Goal: Information Seeking & Learning: Learn about a topic

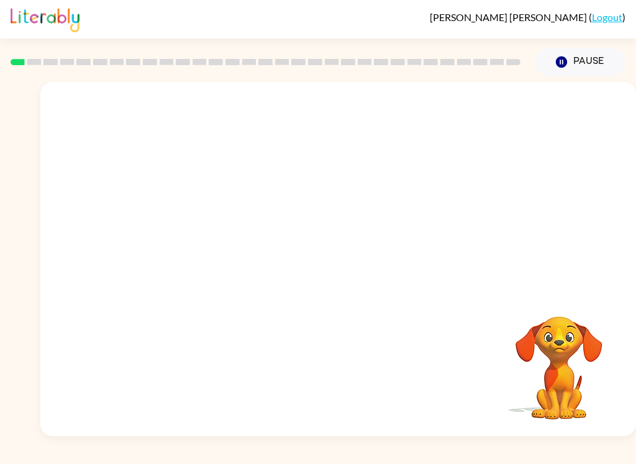
click at [603, 14] on link "Logout" at bounding box center [606, 17] width 30 height 12
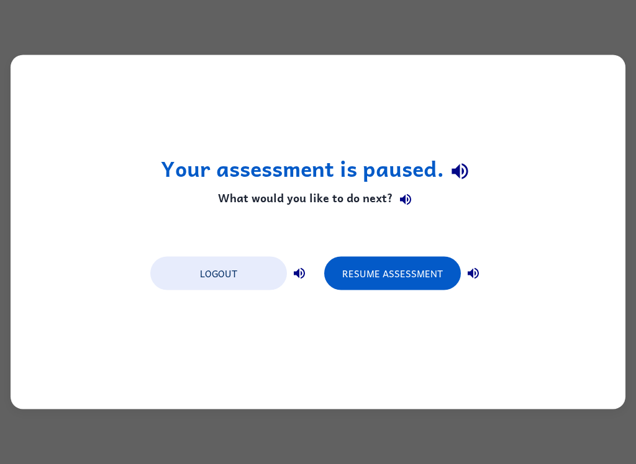
click at [167, 276] on button "Logout" at bounding box center [218, 274] width 137 height 34
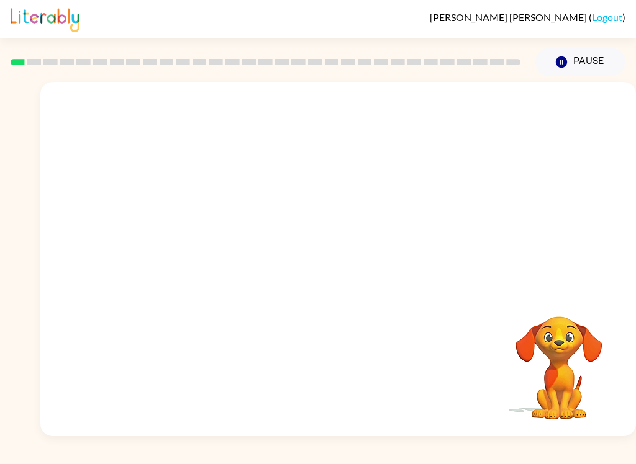
click at [184, 235] on video "Your browser must support playing .mp4 files to use Literably. Please try using…" at bounding box center [337, 186] width 595 height 209
click at [181, 232] on video "Your browser must support playing .mp4 files to use Literably. Please try using…" at bounding box center [337, 186] width 595 height 209
click at [199, 238] on video "Your browser must support playing .mp4 files to use Literably. Please try using…" at bounding box center [337, 186] width 595 height 209
click at [323, 266] on div at bounding box center [338, 265] width 79 height 45
click at [302, 263] on button "button" at bounding box center [338, 265] width 79 height 45
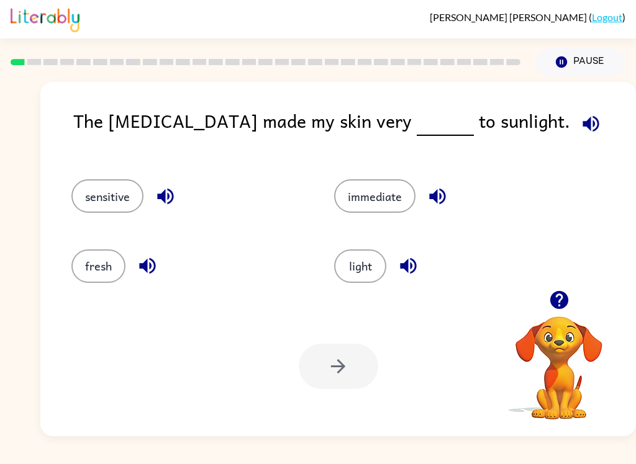
click at [361, 273] on button "light" at bounding box center [360, 267] width 52 height 34
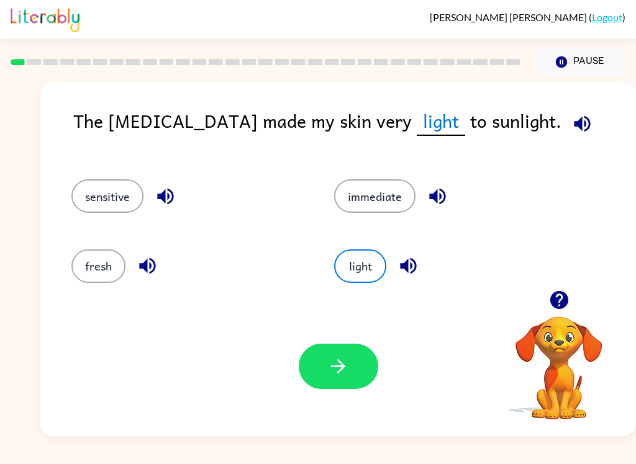
click at [347, 364] on icon "button" at bounding box center [338, 367] width 22 height 22
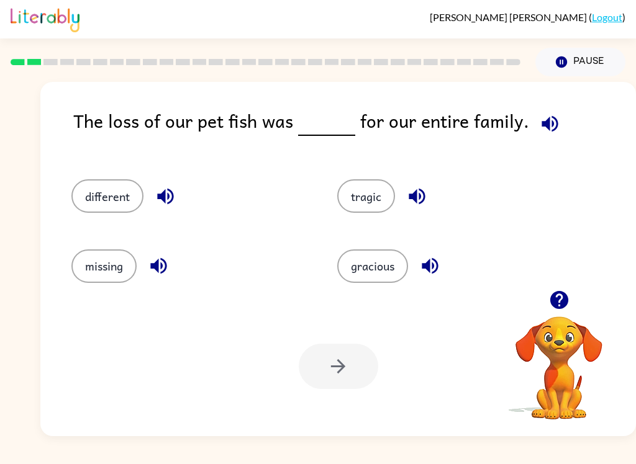
click at [124, 200] on button "different" at bounding box center [107, 196] width 72 height 34
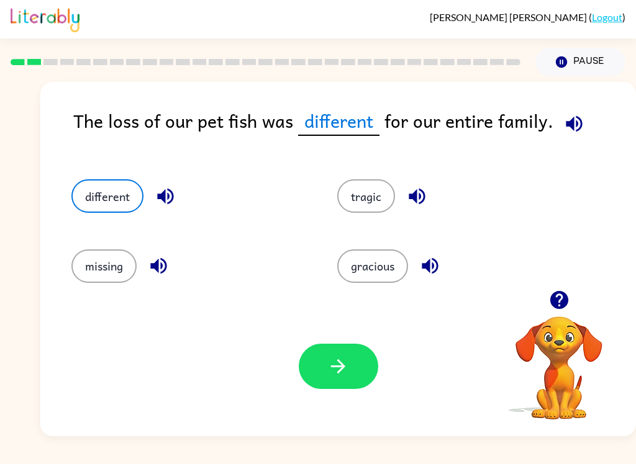
click at [104, 277] on button "missing" at bounding box center [103, 267] width 65 height 34
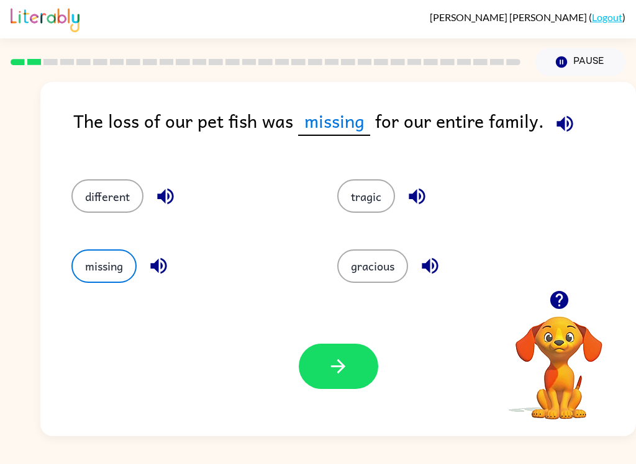
click at [369, 201] on button "tragic" at bounding box center [366, 196] width 58 height 34
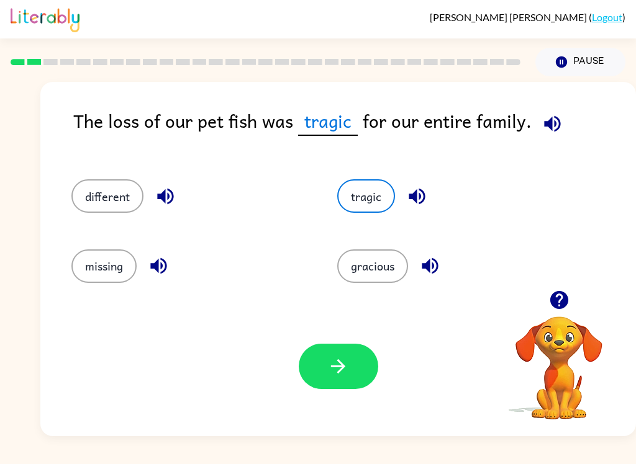
click at [328, 361] on icon "button" at bounding box center [338, 367] width 22 height 22
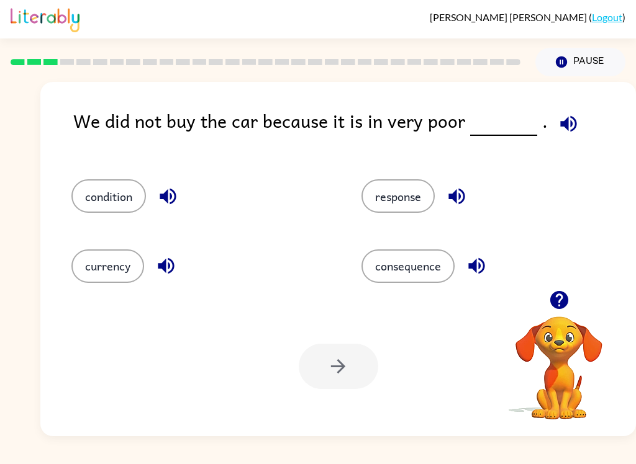
click at [108, 213] on button "condition" at bounding box center [108, 196] width 74 height 34
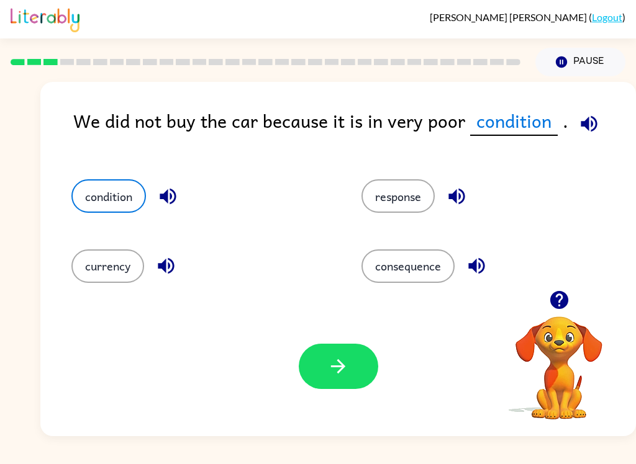
click at [345, 367] on icon "button" at bounding box center [338, 366] width 14 height 14
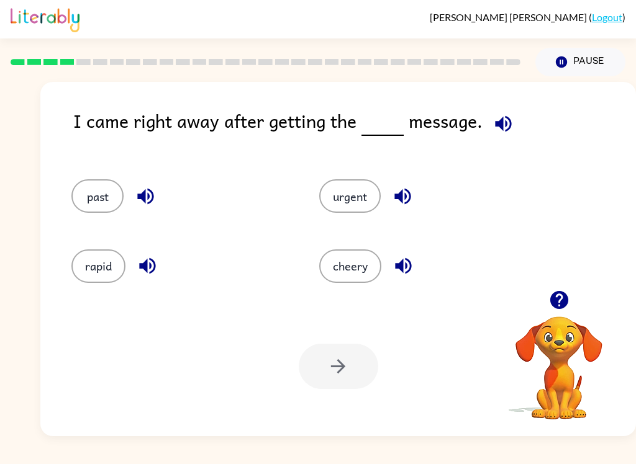
click at [89, 202] on button "past" at bounding box center [97, 196] width 52 height 34
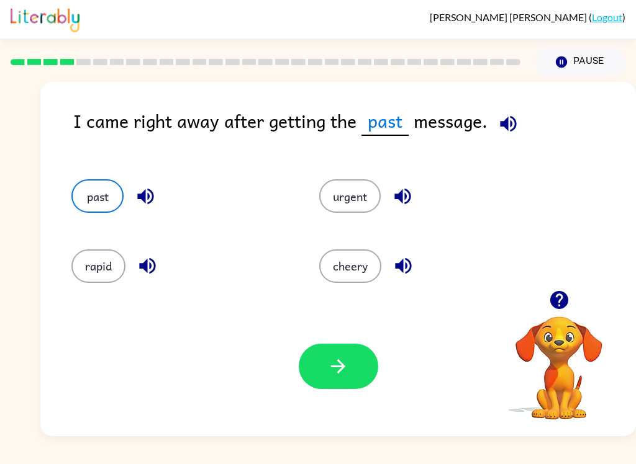
click at [349, 361] on button "button" at bounding box center [338, 366] width 79 height 45
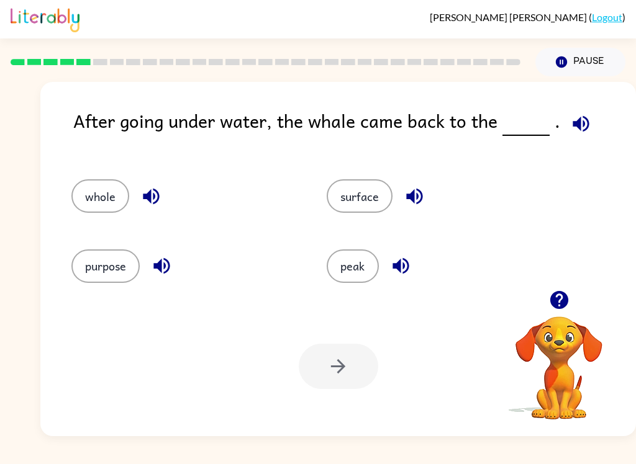
click at [382, 197] on button "surface" at bounding box center [359, 196] width 66 height 34
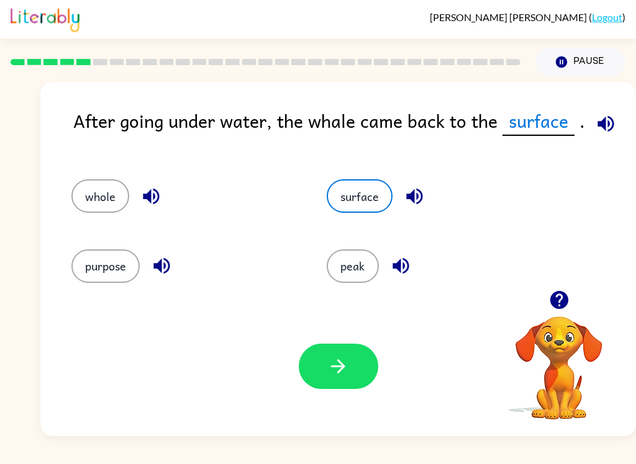
click at [346, 366] on icon "button" at bounding box center [338, 367] width 22 height 22
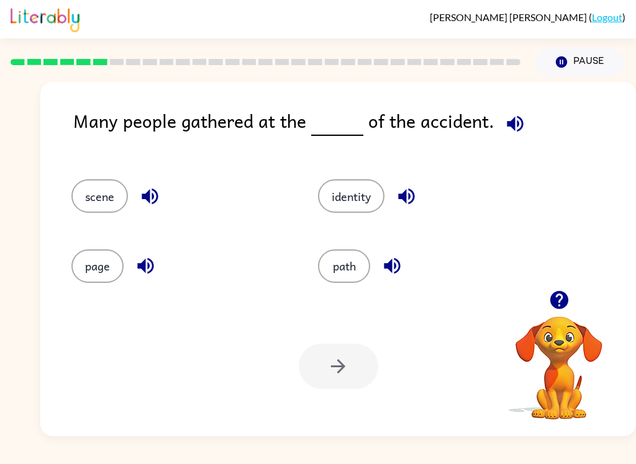
click at [93, 204] on button "scene" at bounding box center [99, 196] width 56 height 34
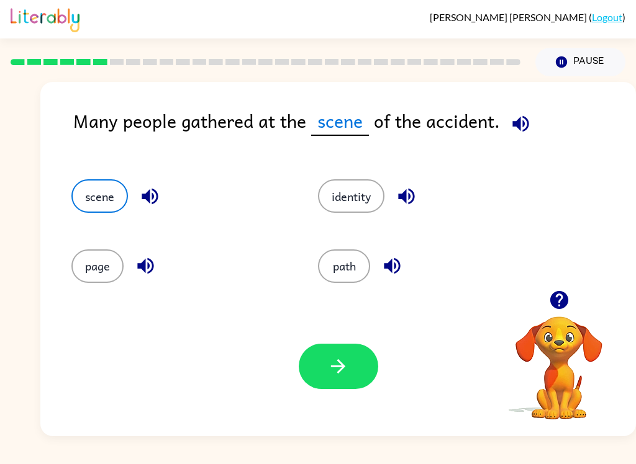
click at [339, 389] on button "button" at bounding box center [338, 366] width 79 height 45
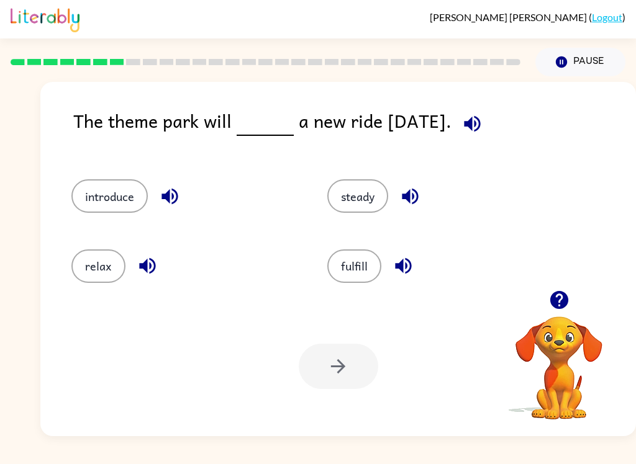
click at [369, 208] on button "steady" at bounding box center [357, 196] width 61 height 34
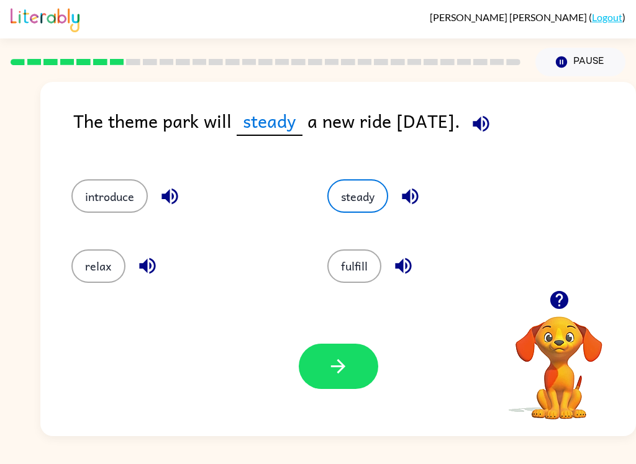
click at [341, 369] on icon "button" at bounding box center [338, 367] width 22 height 22
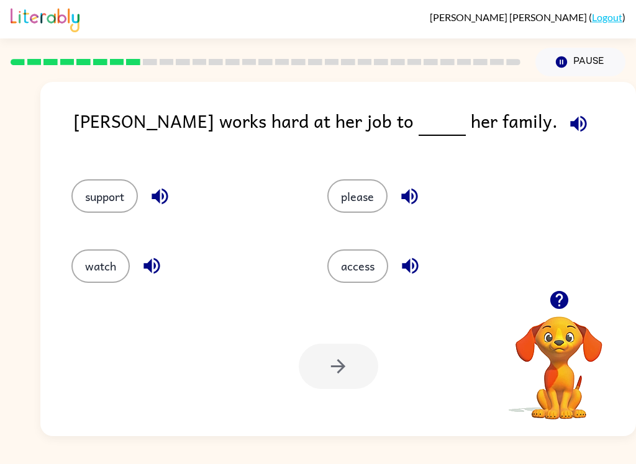
click at [104, 199] on button "support" at bounding box center [104, 196] width 66 height 34
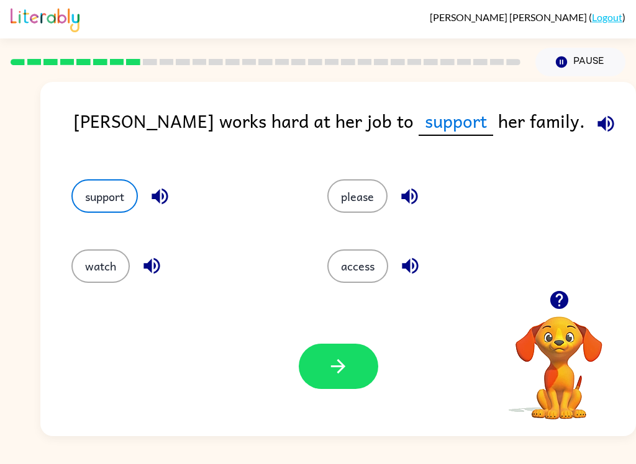
click at [351, 346] on button "button" at bounding box center [338, 366] width 79 height 45
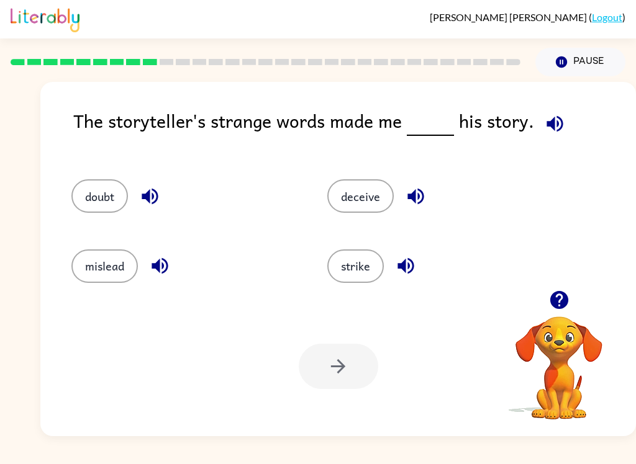
click at [102, 177] on div "doubt" at bounding box center [176, 191] width 256 height 70
click at [111, 212] on button "doubt" at bounding box center [99, 196] width 56 height 34
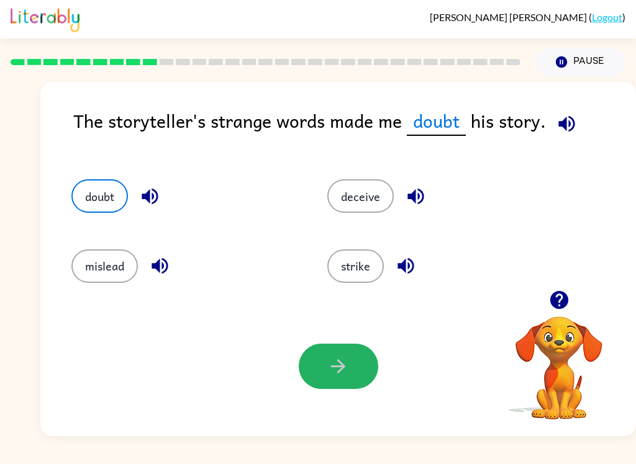
click at [356, 365] on button "button" at bounding box center [338, 366] width 79 height 45
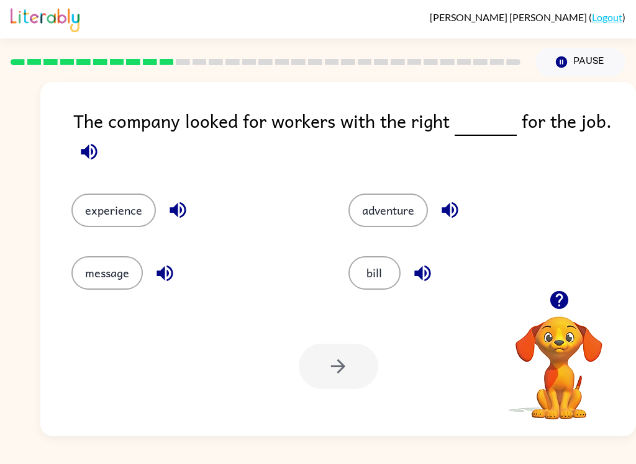
click at [112, 223] on button "experience" at bounding box center [113, 211] width 84 height 34
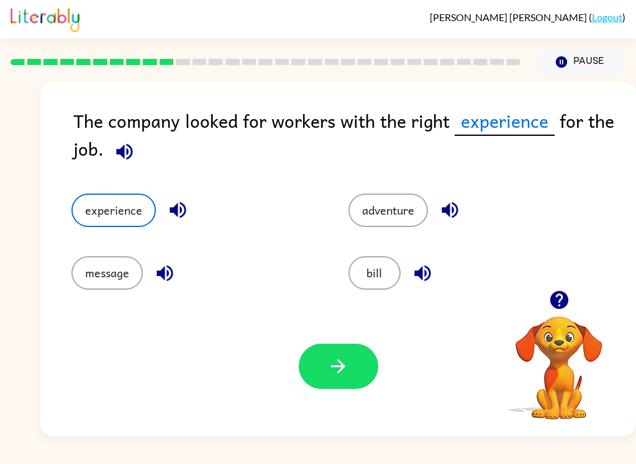
click at [345, 368] on icon "button" at bounding box center [338, 367] width 22 height 22
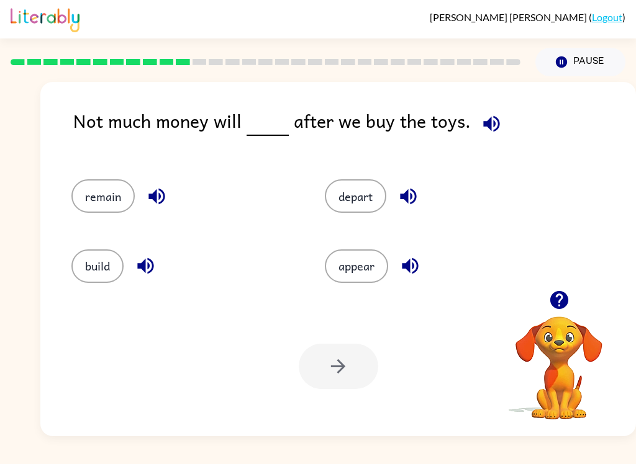
click at [354, 276] on button "appear" at bounding box center [356, 267] width 63 height 34
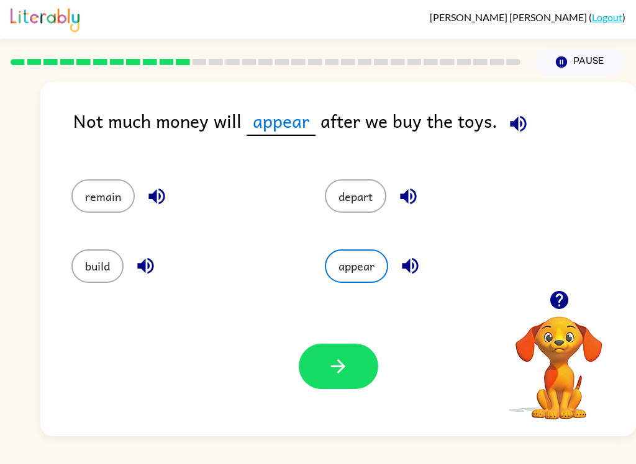
click at [100, 256] on button "build" at bounding box center [97, 267] width 52 height 34
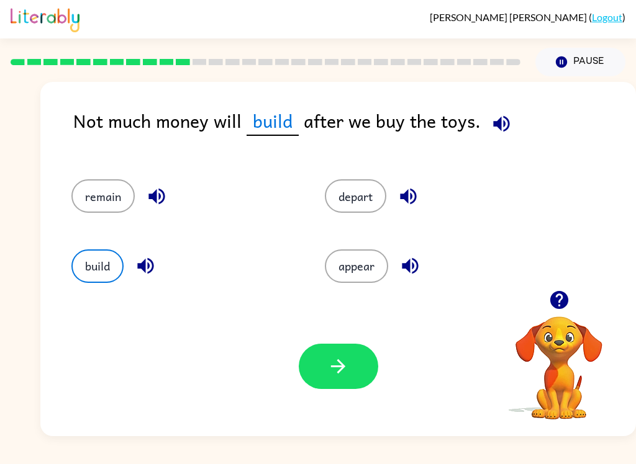
click at [359, 272] on button "appear" at bounding box center [356, 267] width 63 height 34
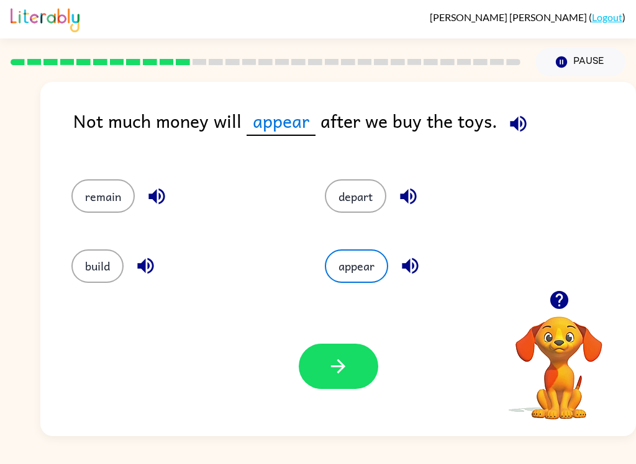
click at [340, 371] on icon "button" at bounding box center [338, 366] width 14 height 14
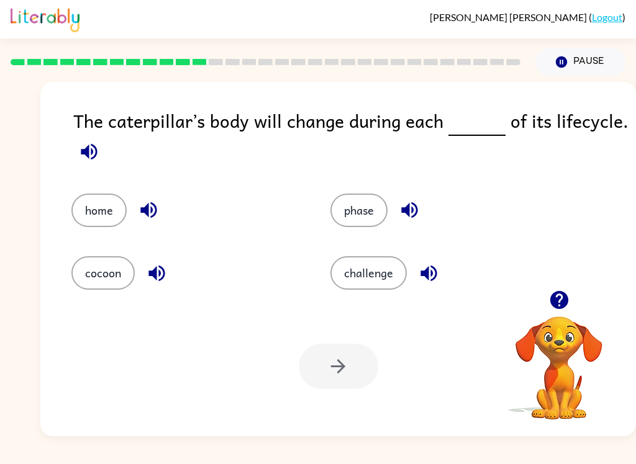
click at [361, 214] on button "phase" at bounding box center [358, 211] width 57 height 34
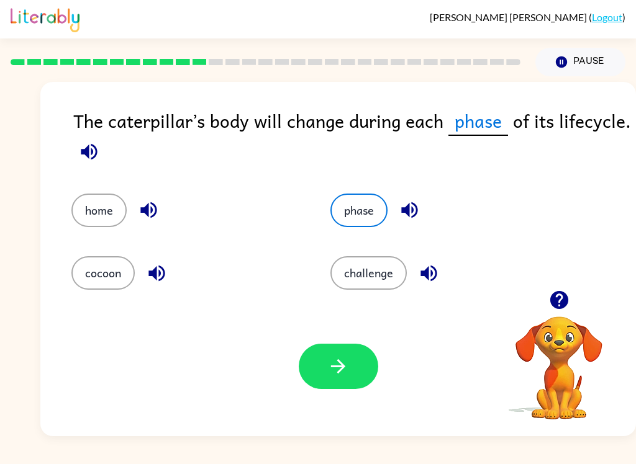
click at [339, 365] on icon "button" at bounding box center [338, 367] width 22 height 22
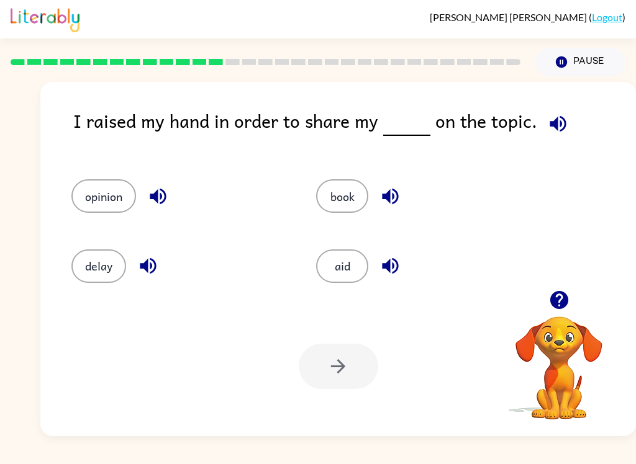
click at [102, 196] on button "opinion" at bounding box center [103, 196] width 65 height 34
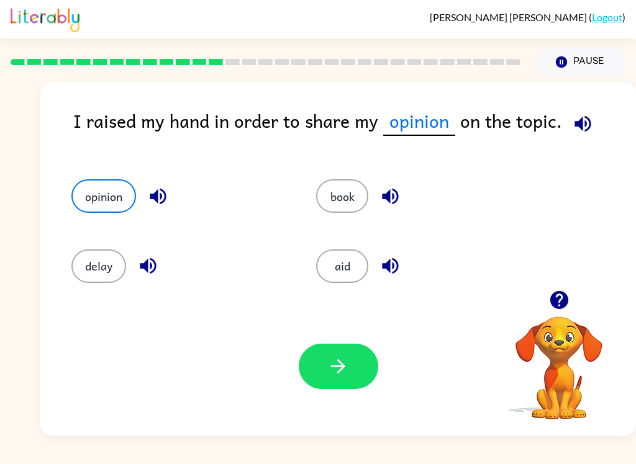
click at [347, 388] on button "button" at bounding box center [338, 366] width 79 height 45
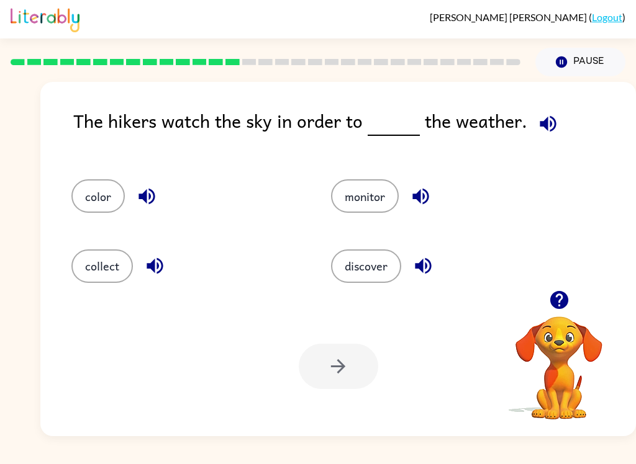
click at [366, 281] on button "discover" at bounding box center [366, 267] width 70 height 34
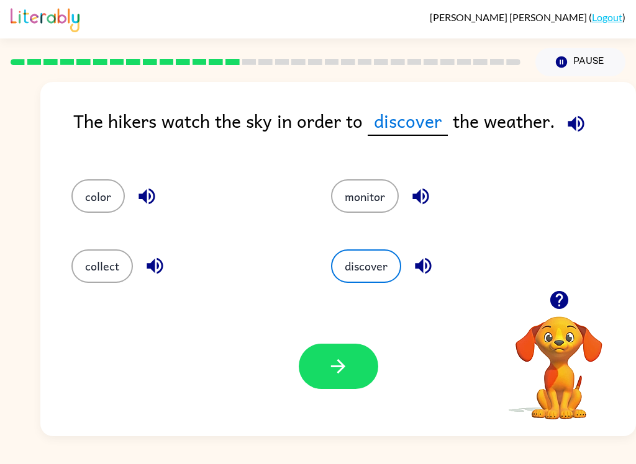
click at [348, 362] on icon "button" at bounding box center [338, 367] width 22 height 22
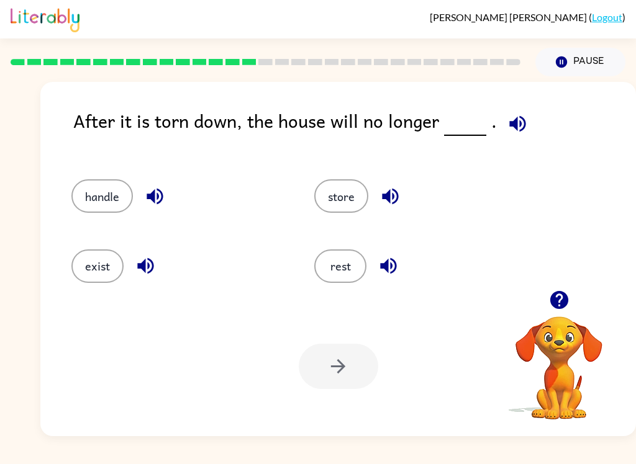
click at [71, 13] on img at bounding box center [45, 18] width 69 height 27
click at [89, 271] on button "exist" at bounding box center [97, 267] width 52 height 34
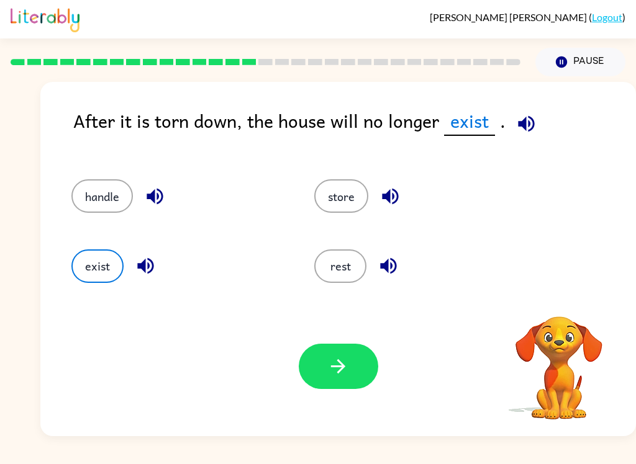
click at [328, 377] on icon "button" at bounding box center [338, 367] width 22 height 22
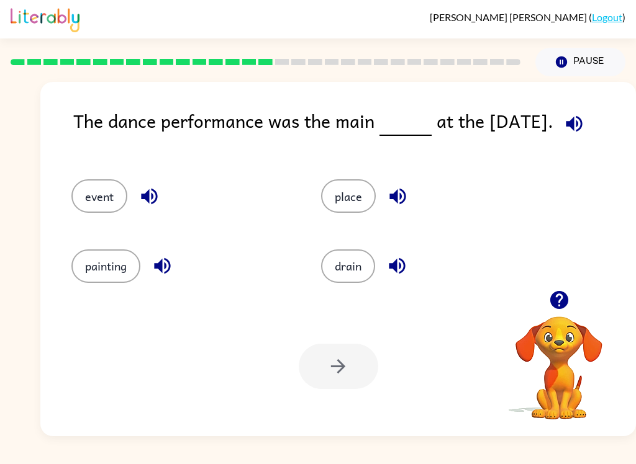
click at [53, 191] on div "event" at bounding box center [173, 191] width 250 height 70
click at [95, 204] on button "event" at bounding box center [99, 196] width 56 height 34
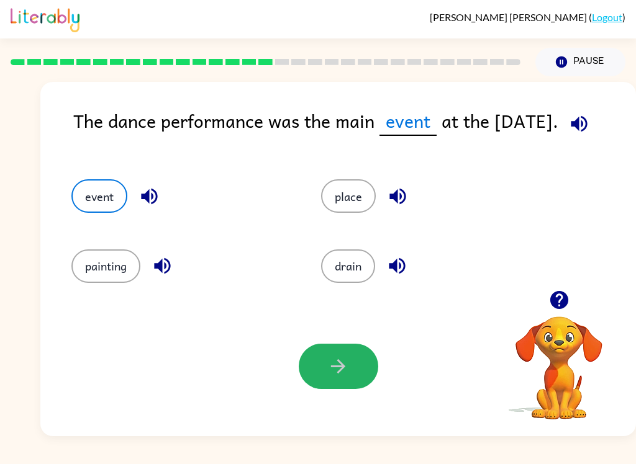
click at [352, 374] on button "button" at bounding box center [338, 366] width 79 height 45
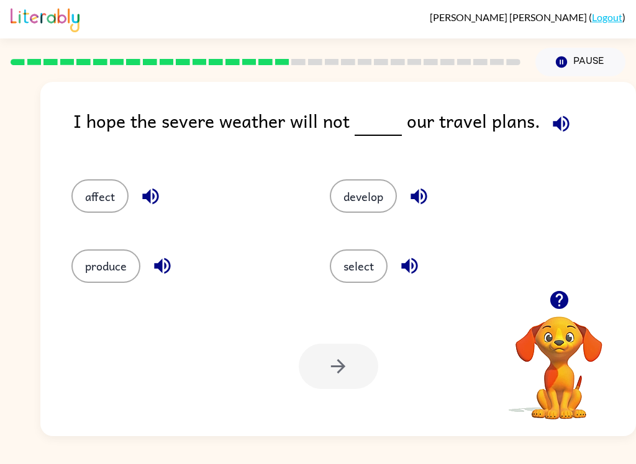
click at [93, 196] on button "affect" at bounding box center [99, 196] width 57 height 34
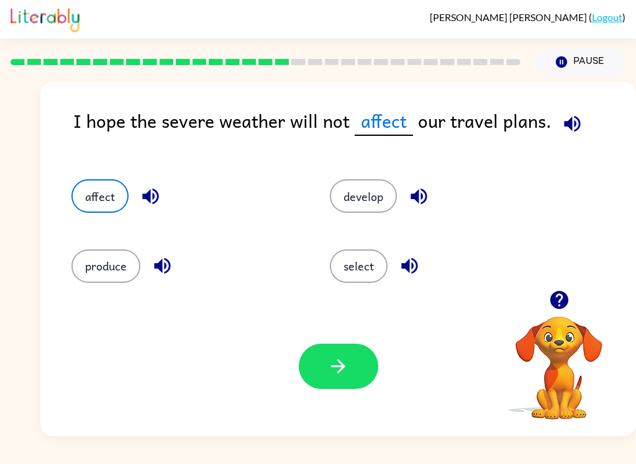
click at [334, 363] on icon "button" at bounding box center [338, 367] width 22 height 22
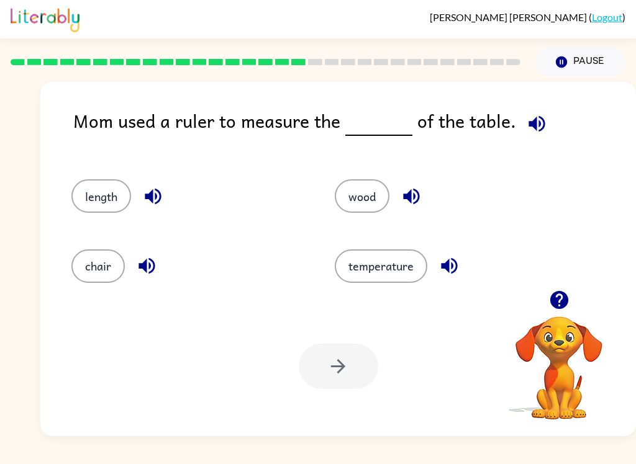
click at [100, 274] on button "chair" at bounding box center [97, 267] width 53 height 34
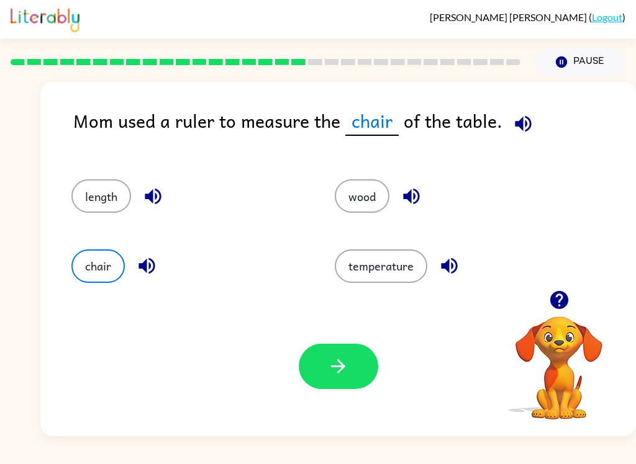
click at [115, 194] on button "length" at bounding box center [101, 196] width 60 height 34
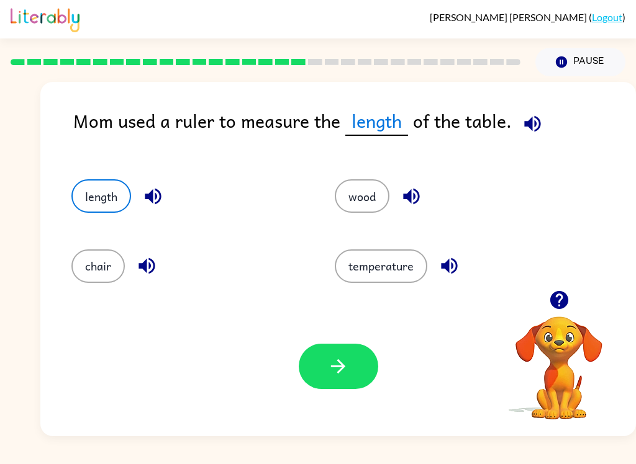
click at [332, 357] on icon "button" at bounding box center [338, 367] width 22 height 22
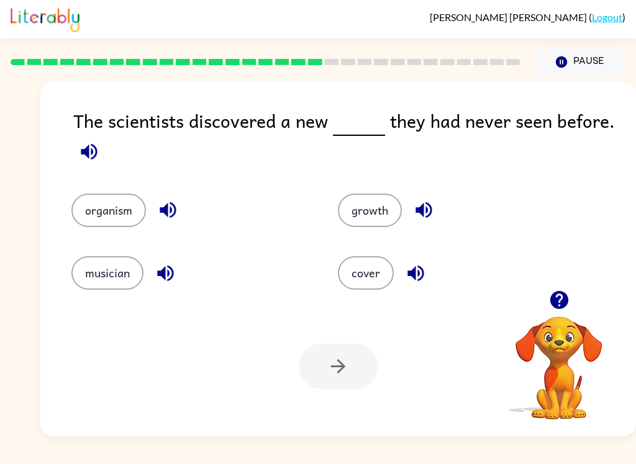
click at [101, 209] on button "organism" at bounding box center [108, 211] width 74 height 34
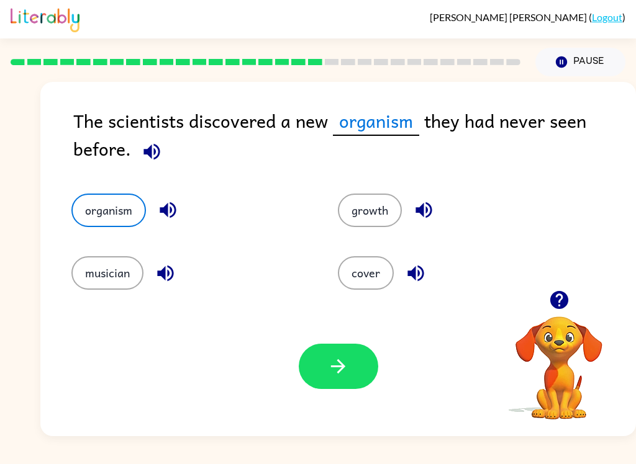
click at [336, 370] on icon "button" at bounding box center [338, 367] width 22 height 22
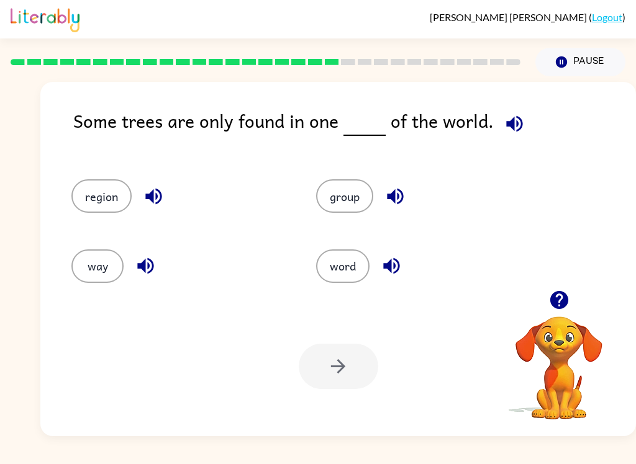
click at [80, 191] on button "region" at bounding box center [101, 196] width 60 height 34
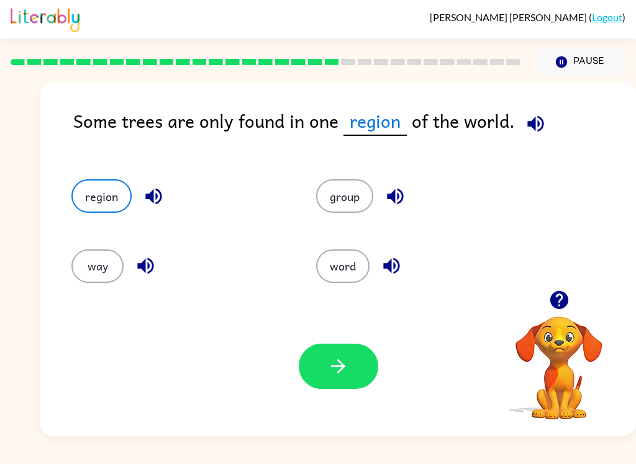
click at [340, 359] on icon "button" at bounding box center [338, 367] width 22 height 22
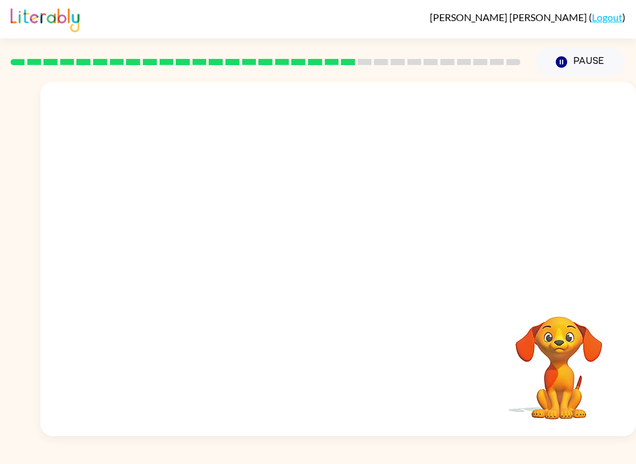
click at [223, 251] on video "Your browser must support playing .mp4 files to use Literably. Please try using…" at bounding box center [337, 186] width 595 height 209
click at [225, 248] on video "Your browser must support playing .mp4 files to use Literably. Please try using…" at bounding box center [337, 186] width 595 height 209
click at [207, 256] on video "Your browser must support playing .mp4 files to use Literably. Please try using…" at bounding box center [337, 186] width 595 height 209
click at [328, 270] on icon "button" at bounding box center [338, 265] width 22 height 22
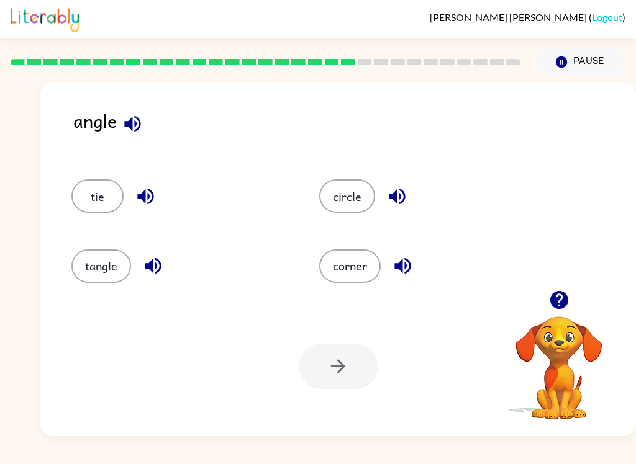
click at [326, 286] on div "corner" at bounding box center [419, 261] width 248 height 70
click at [327, 273] on button "corner" at bounding box center [349, 267] width 61 height 34
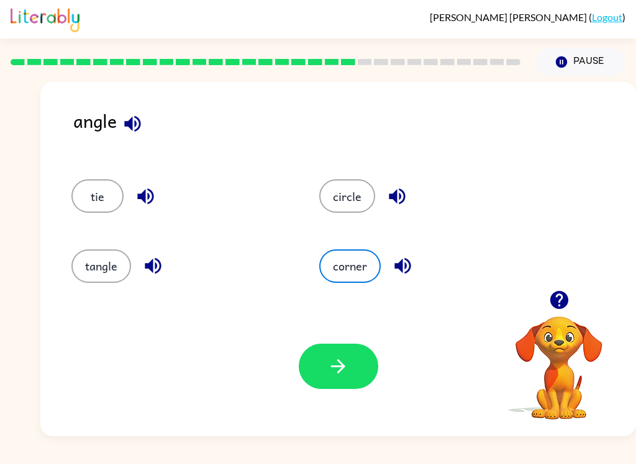
click at [328, 372] on icon "button" at bounding box center [338, 367] width 22 height 22
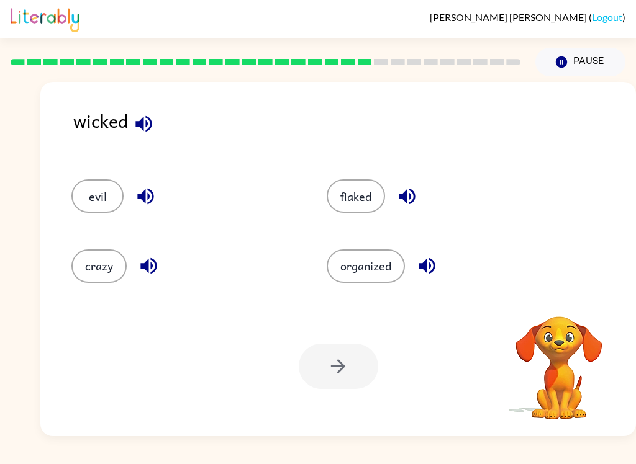
click at [88, 209] on button "evil" at bounding box center [97, 196] width 52 height 34
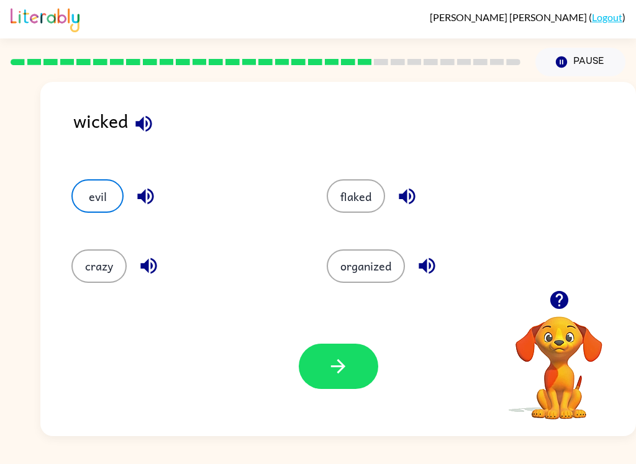
click at [325, 375] on button "button" at bounding box center [338, 366] width 79 height 45
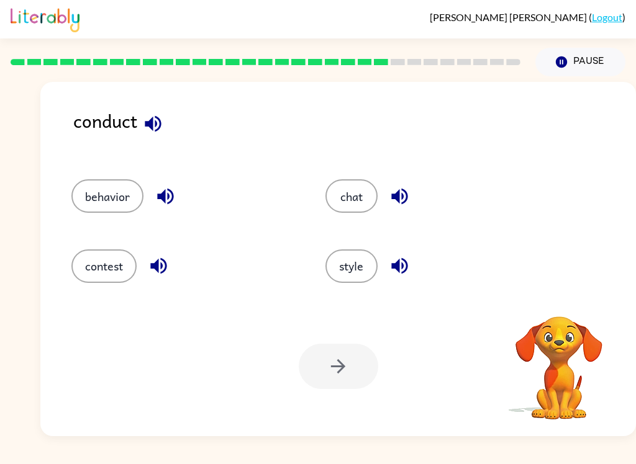
click at [318, 343] on div "Your browser must support playing .mp4 files to use Literably. Please try using…" at bounding box center [337, 367] width 595 height 140
click at [97, 197] on button "behavior" at bounding box center [107, 196] width 72 height 34
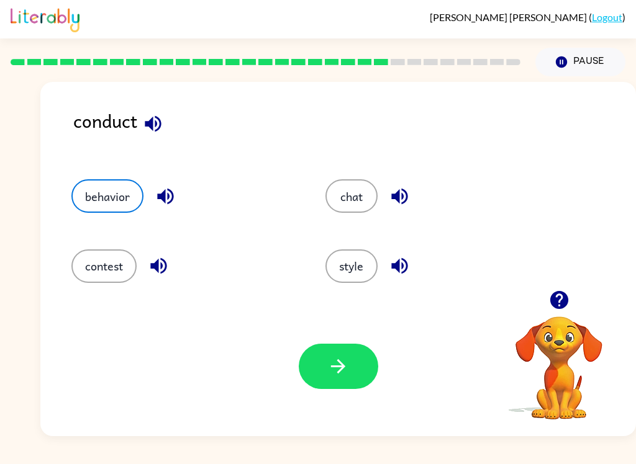
click at [324, 369] on button "button" at bounding box center [338, 366] width 79 height 45
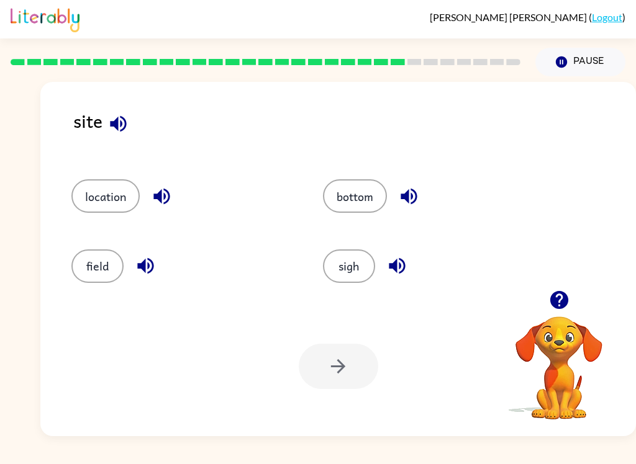
click at [344, 275] on button "sigh" at bounding box center [349, 267] width 52 height 34
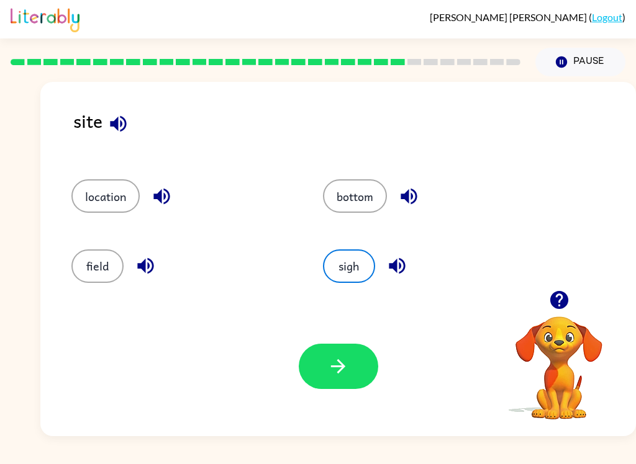
click at [322, 384] on button "button" at bounding box center [338, 366] width 79 height 45
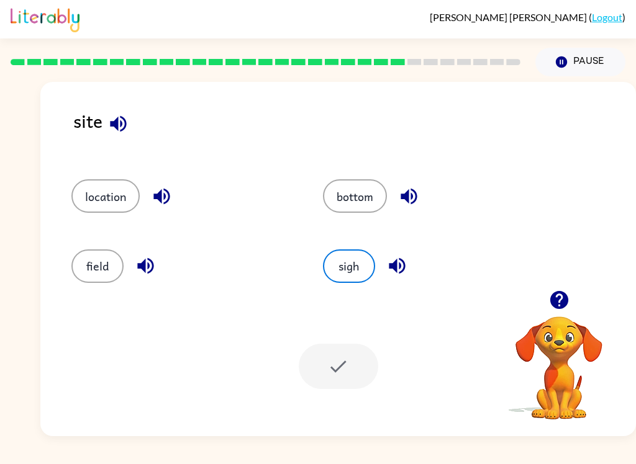
click at [340, 362] on div at bounding box center [338, 366] width 79 height 45
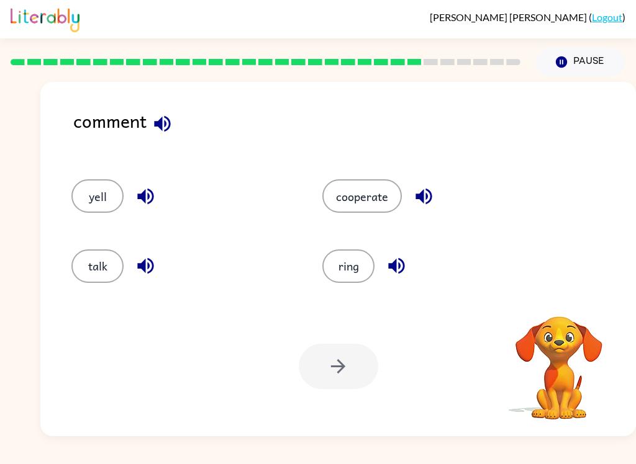
click at [85, 259] on button "talk" at bounding box center [97, 267] width 52 height 34
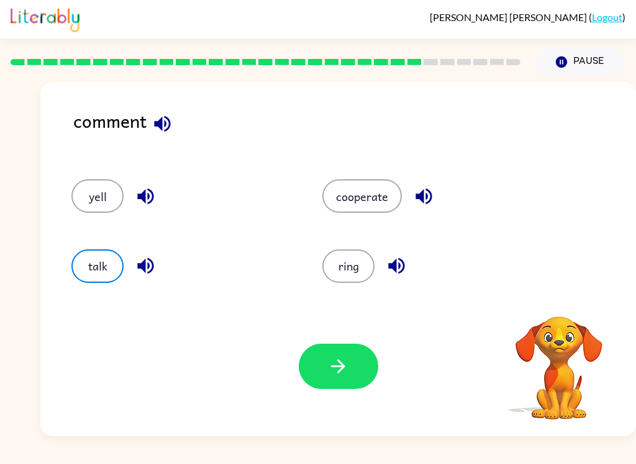
click at [328, 371] on icon "button" at bounding box center [338, 367] width 22 height 22
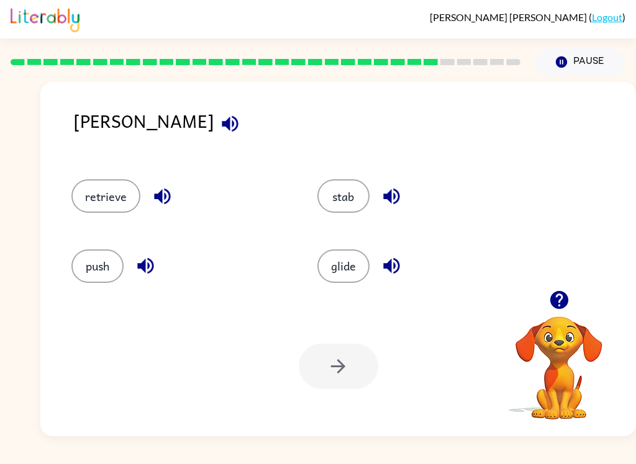
click at [318, 367] on div at bounding box center [338, 366] width 79 height 45
click at [85, 218] on div "retrieve" at bounding box center [171, 191] width 246 height 70
click at [96, 199] on button "retrieve" at bounding box center [105, 196] width 69 height 34
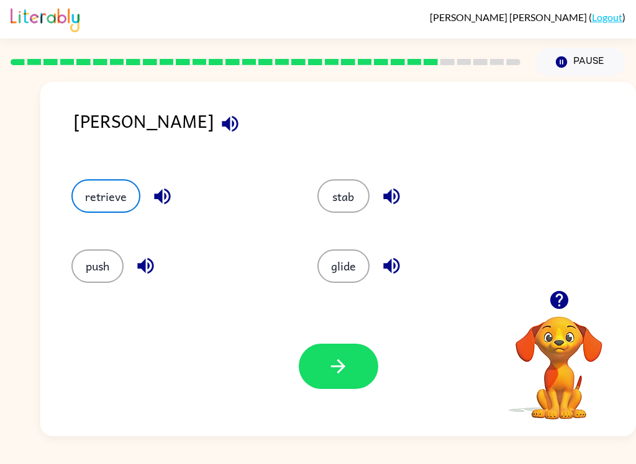
click at [313, 358] on button "button" at bounding box center [338, 366] width 79 height 45
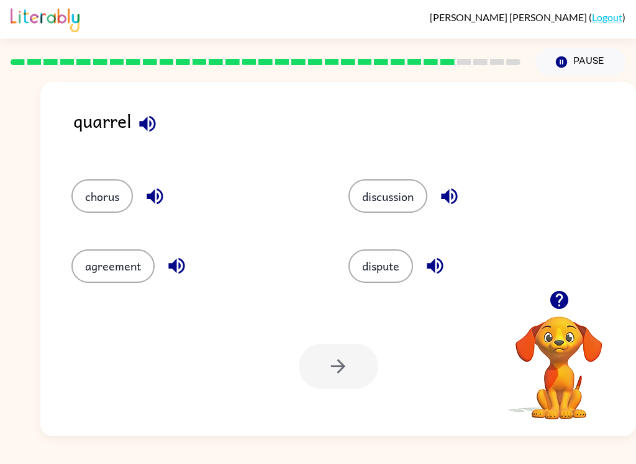
click at [107, 274] on button "agreement" at bounding box center [112, 267] width 83 height 34
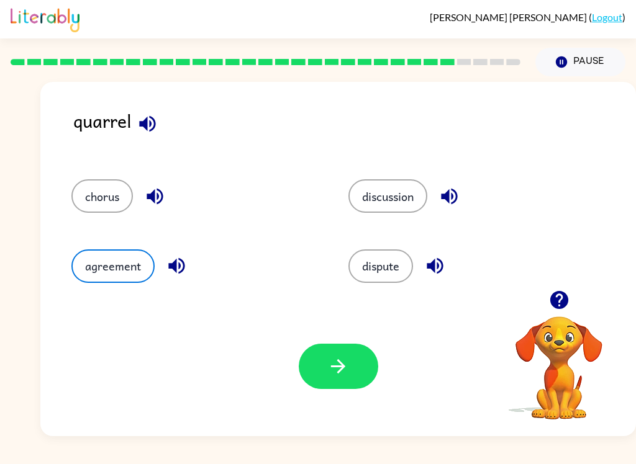
click at [350, 359] on button "button" at bounding box center [338, 366] width 79 height 45
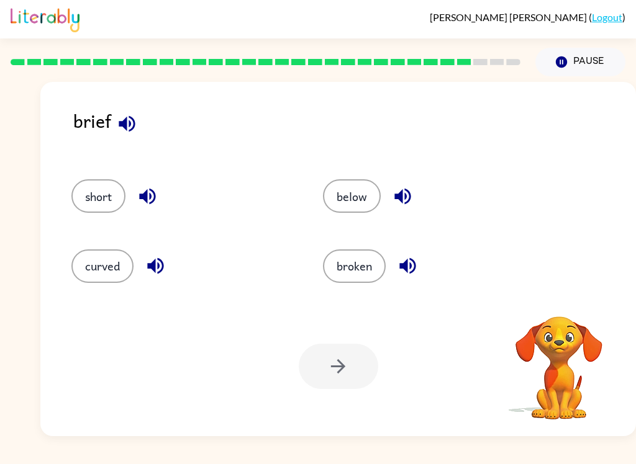
click at [101, 266] on button "curved" at bounding box center [102, 267] width 62 height 34
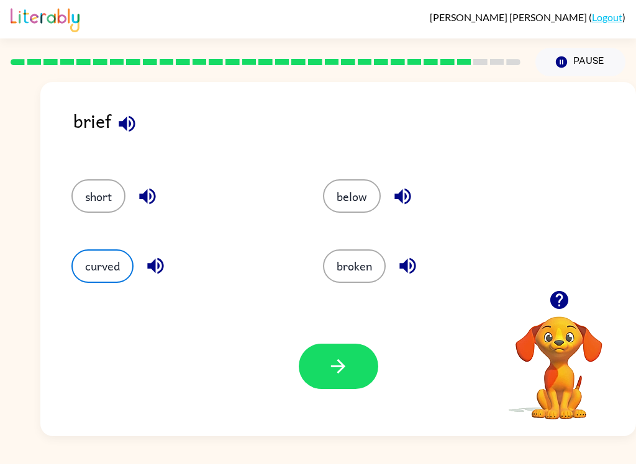
click at [359, 380] on button "button" at bounding box center [338, 366] width 79 height 45
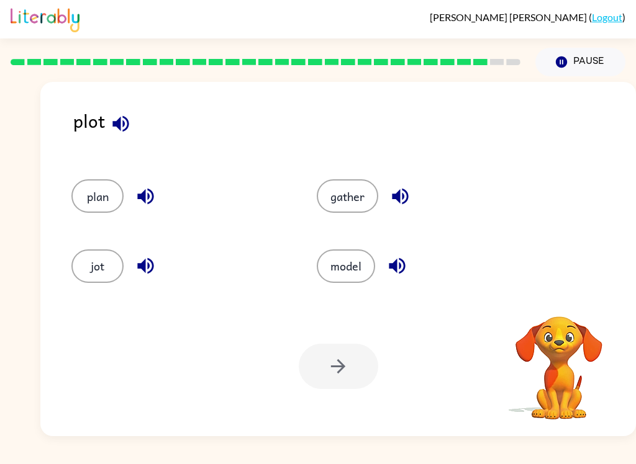
click at [87, 254] on button "jot" at bounding box center [97, 267] width 52 height 34
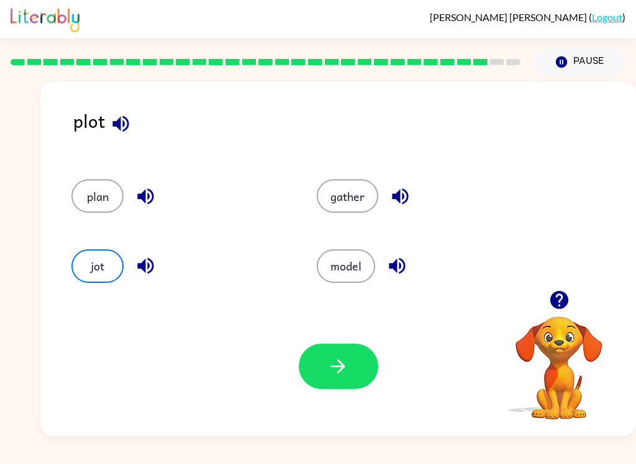
click at [326, 353] on button "button" at bounding box center [338, 366] width 79 height 45
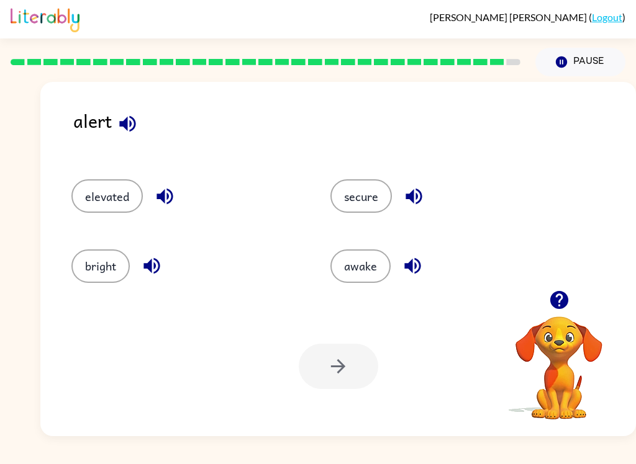
click at [375, 196] on button "secure" at bounding box center [360, 196] width 61 height 34
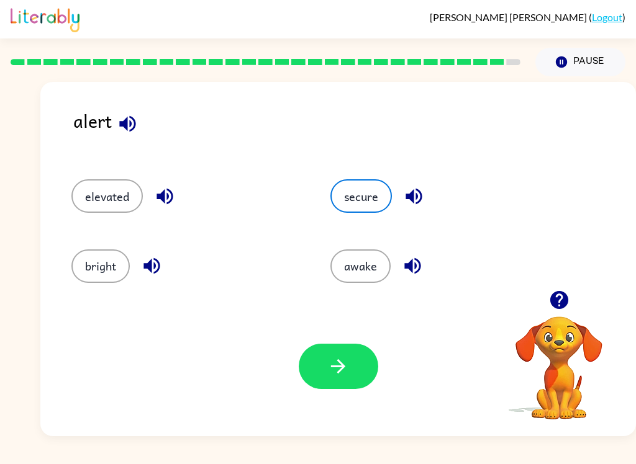
click at [372, 362] on button "button" at bounding box center [338, 366] width 79 height 45
